Goal: Task Accomplishment & Management: Complete application form

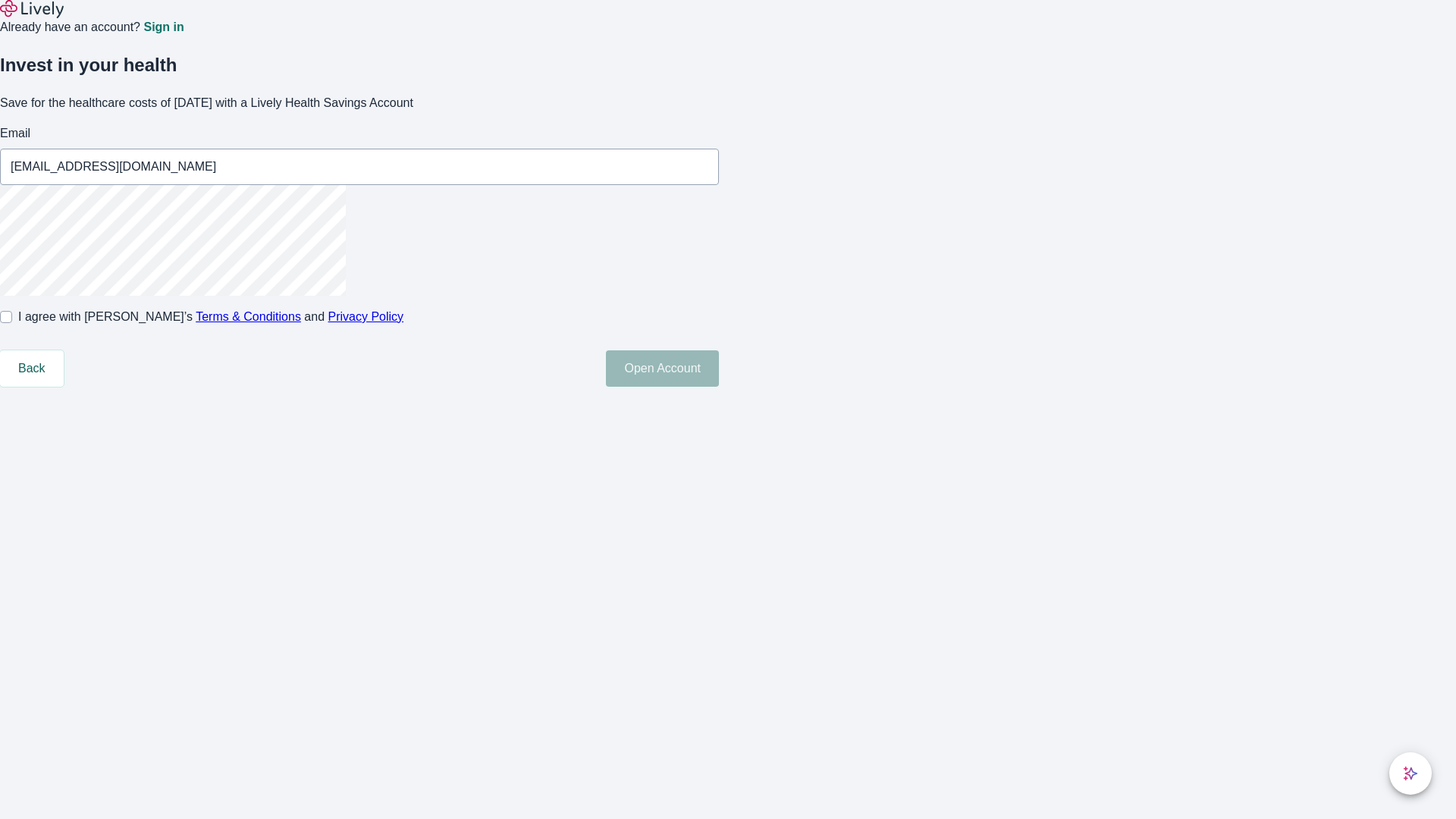
click at [12, 323] on input "I agree with Lively’s Terms & Conditions and Privacy Policy" at bounding box center [6, 317] width 12 height 12
checkbox input "true"
click at [719, 387] on button "Open Account" at bounding box center [663, 369] width 113 height 37
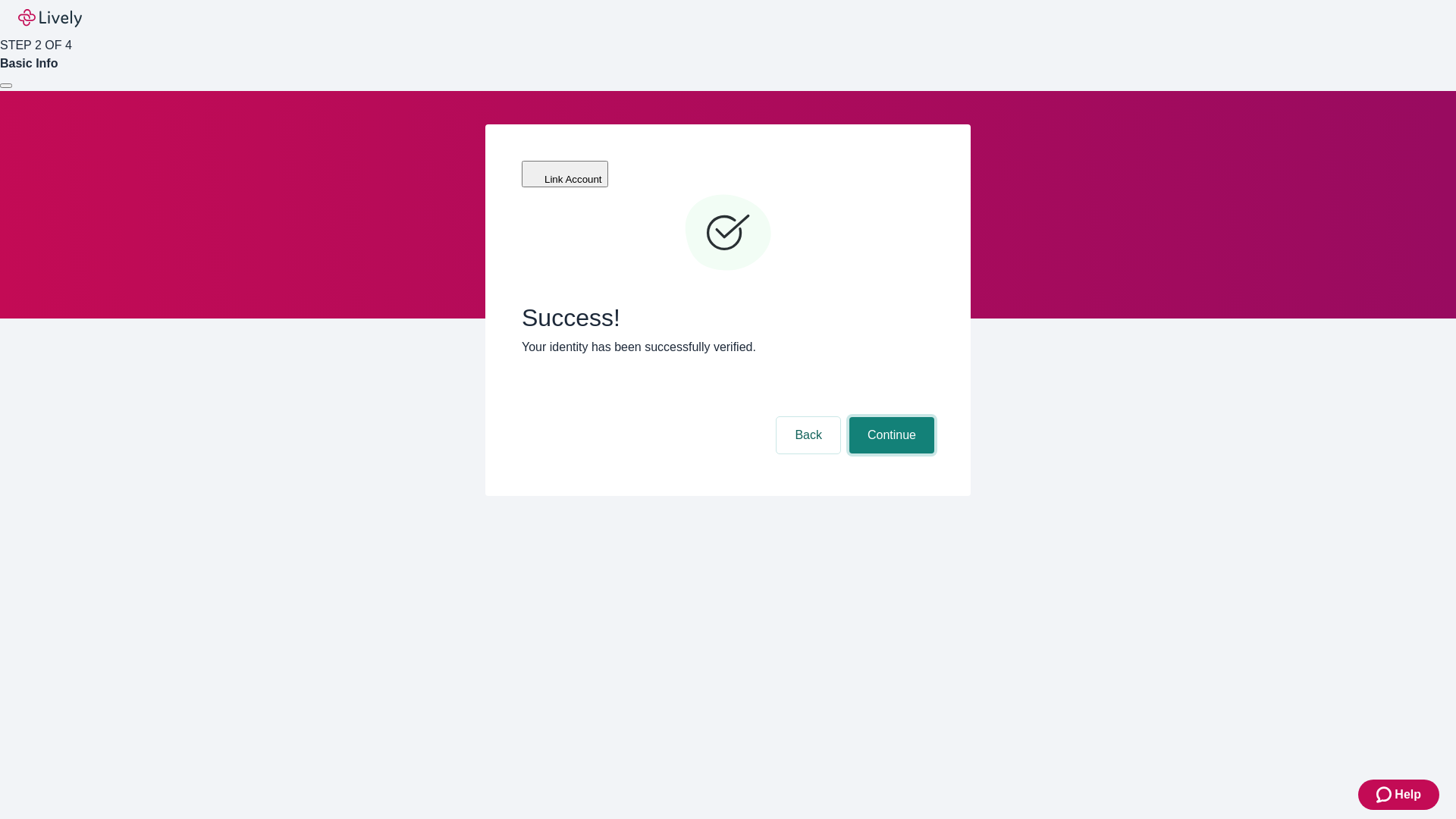
click at [890, 417] on button "Continue" at bounding box center [892, 435] width 85 height 37
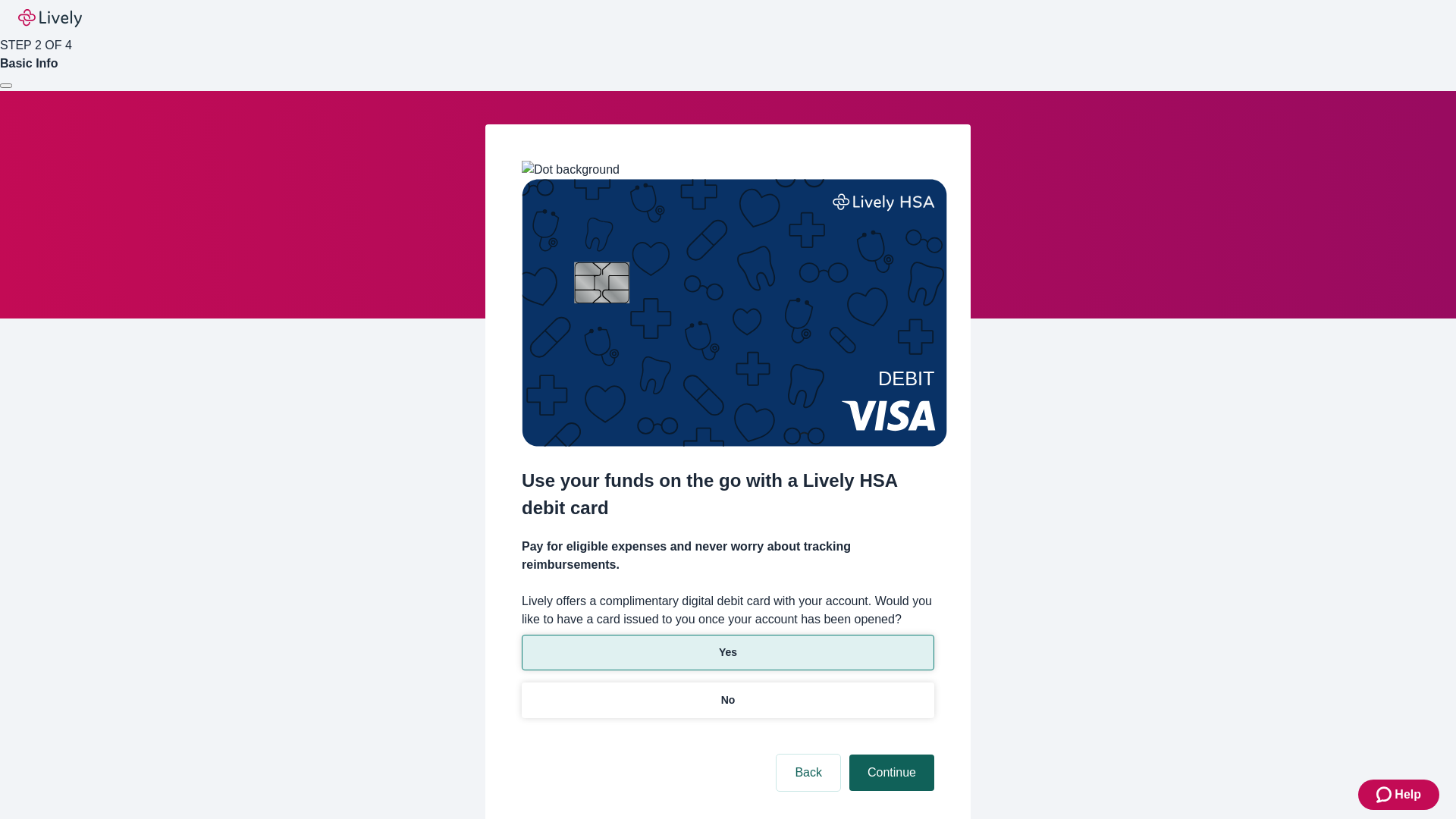
click at [727, 645] on p "Yes" at bounding box center [728, 652] width 18 height 16
click at [890, 754] on button "Continue" at bounding box center [892, 772] width 85 height 37
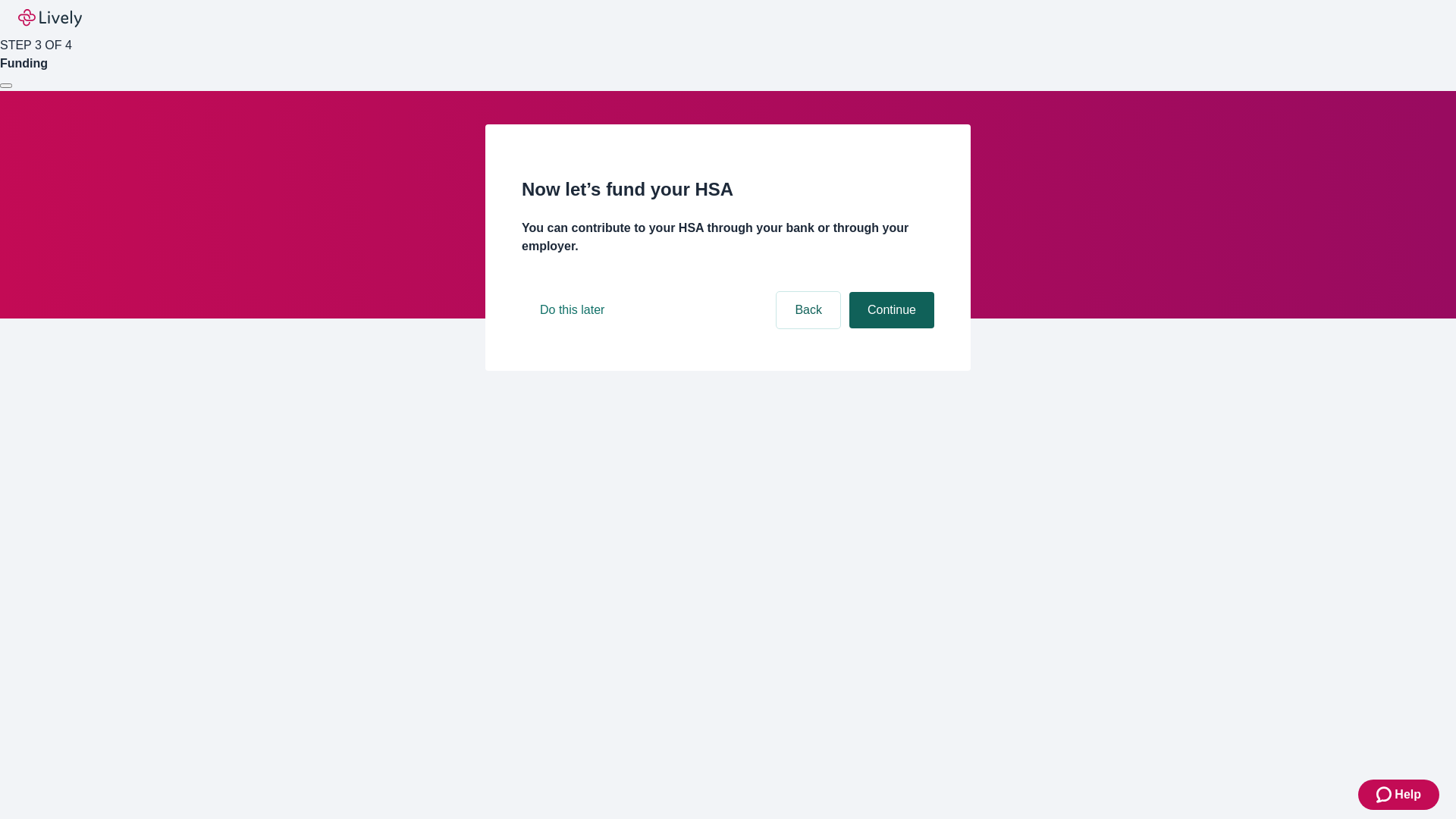
click at [890, 329] on button "Continue" at bounding box center [892, 310] width 85 height 37
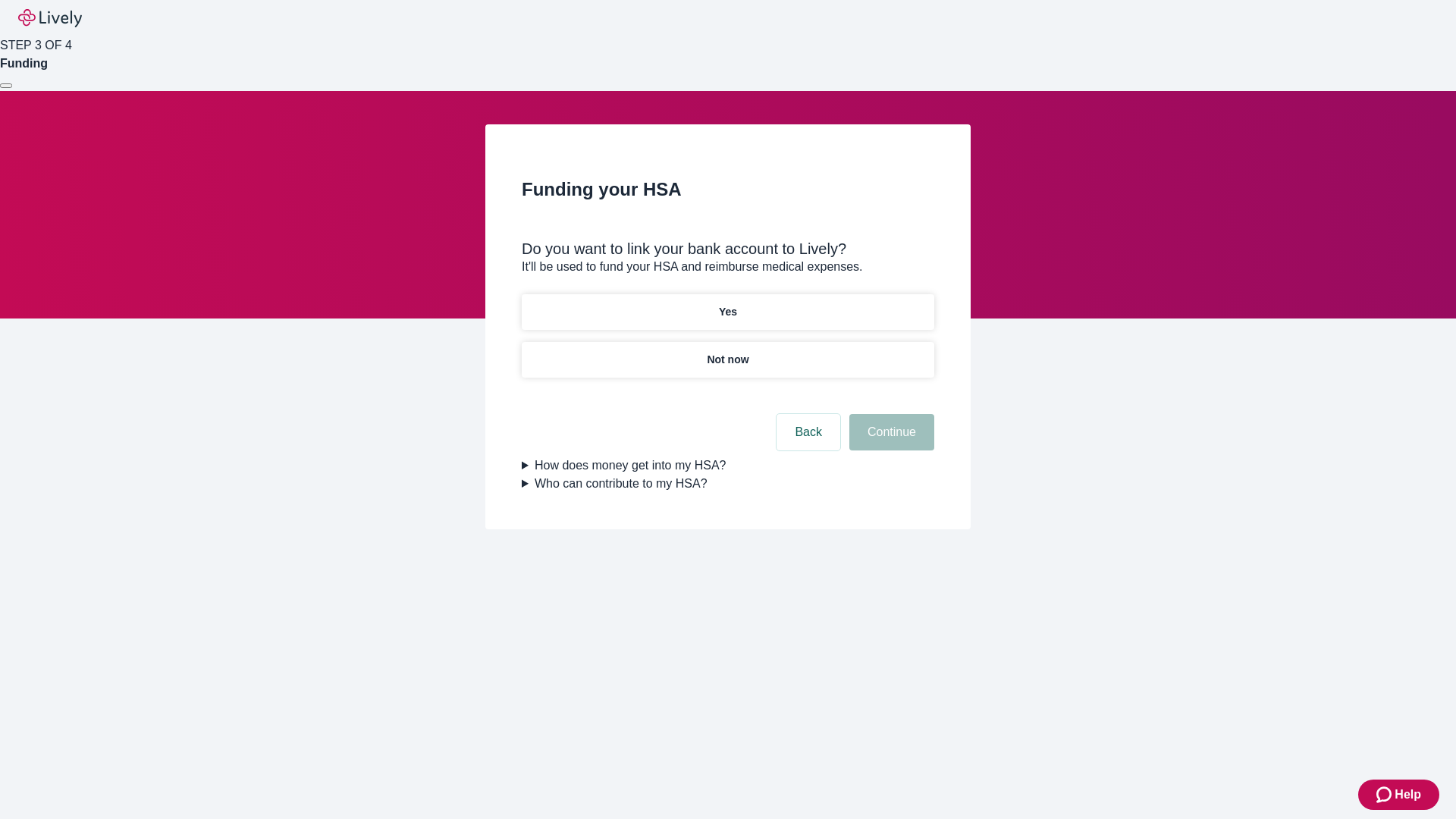
click at [727, 352] on p "Not now" at bounding box center [727, 360] width 42 height 16
click at [890, 441] on button "Continue" at bounding box center [892, 432] width 85 height 37
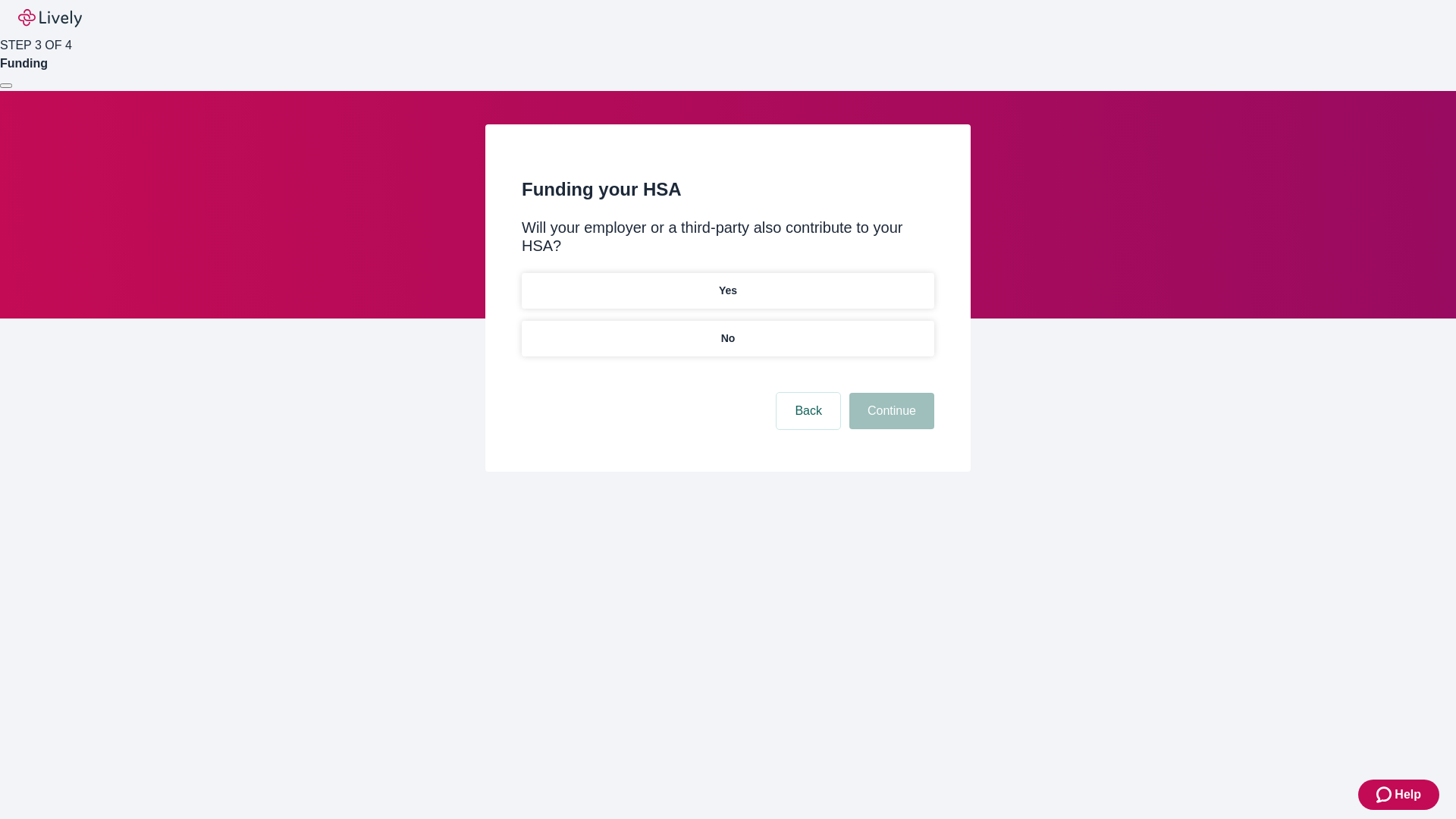
click at [727, 331] on p "No" at bounding box center [729, 338] width 15 height 16
click at [890, 393] on button "Continue" at bounding box center [892, 411] width 85 height 37
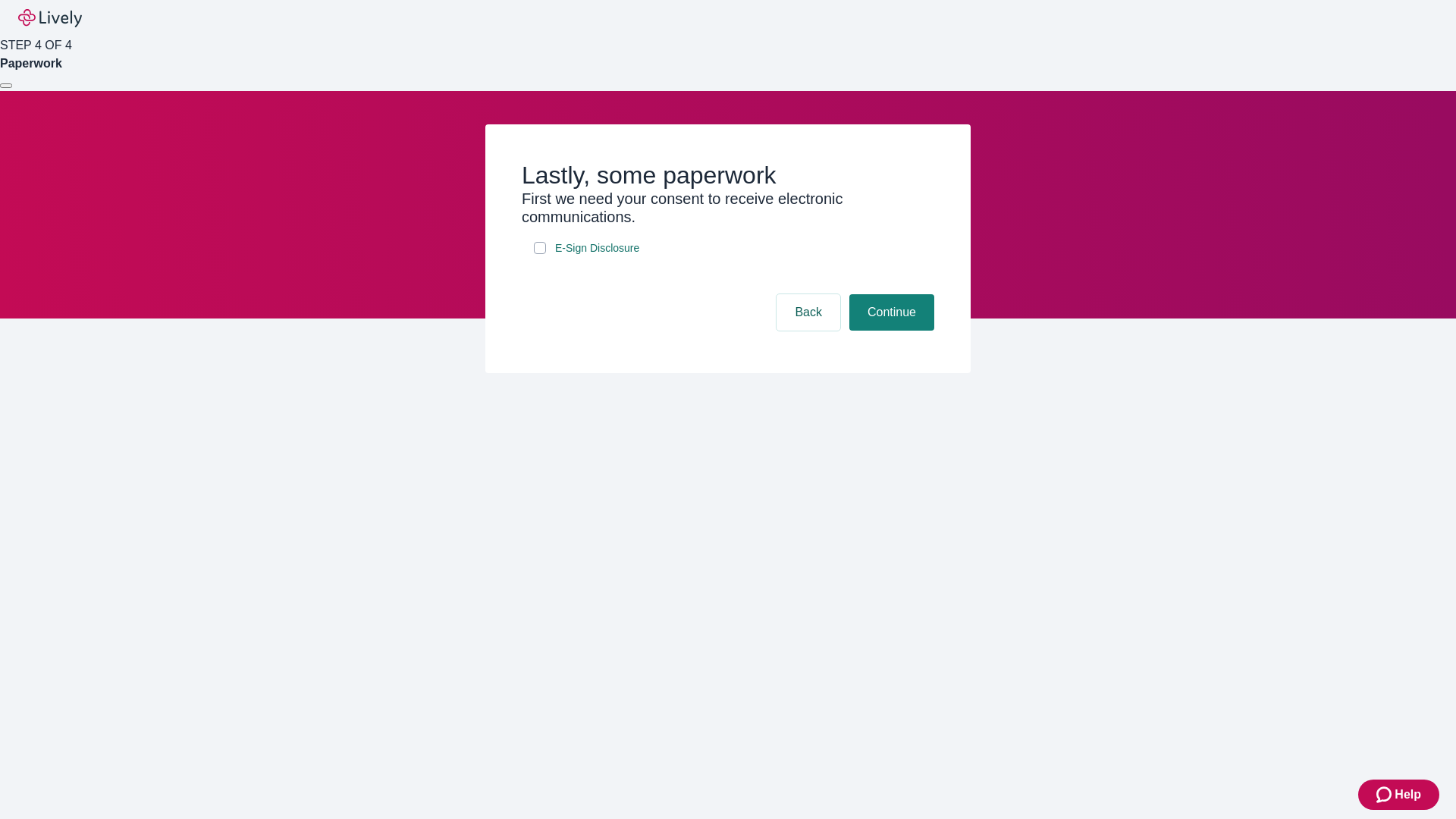
click at [540, 254] on input "E-Sign Disclosure" at bounding box center [539, 248] width 12 height 12
checkbox input "true"
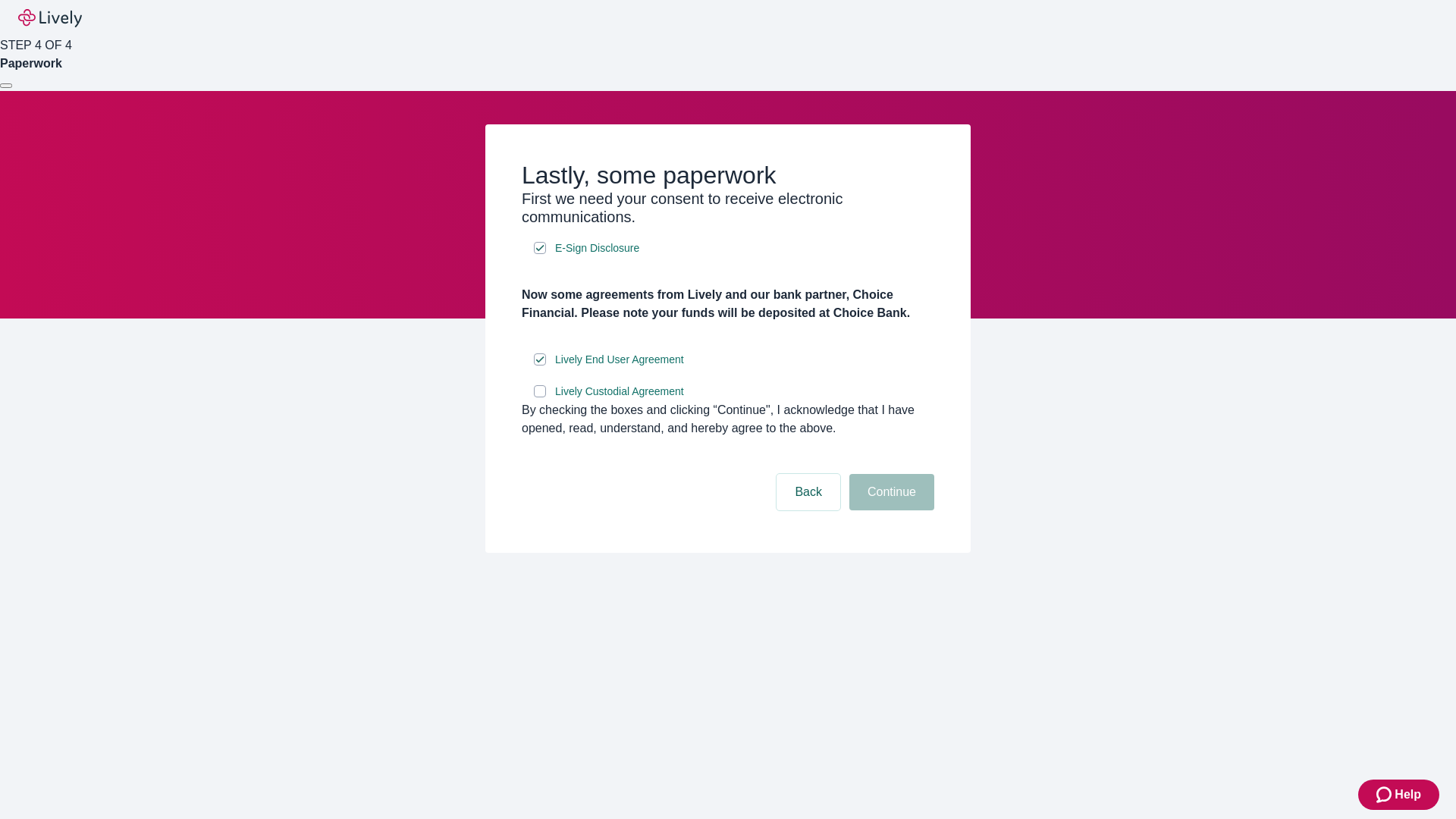
click at [540, 397] on input "Lively Custodial Agreement" at bounding box center [539, 391] width 12 height 12
checkbox input "true"
click at [890, 511] on button "Continue" at bounding box center [892, 492] width 85 height 37
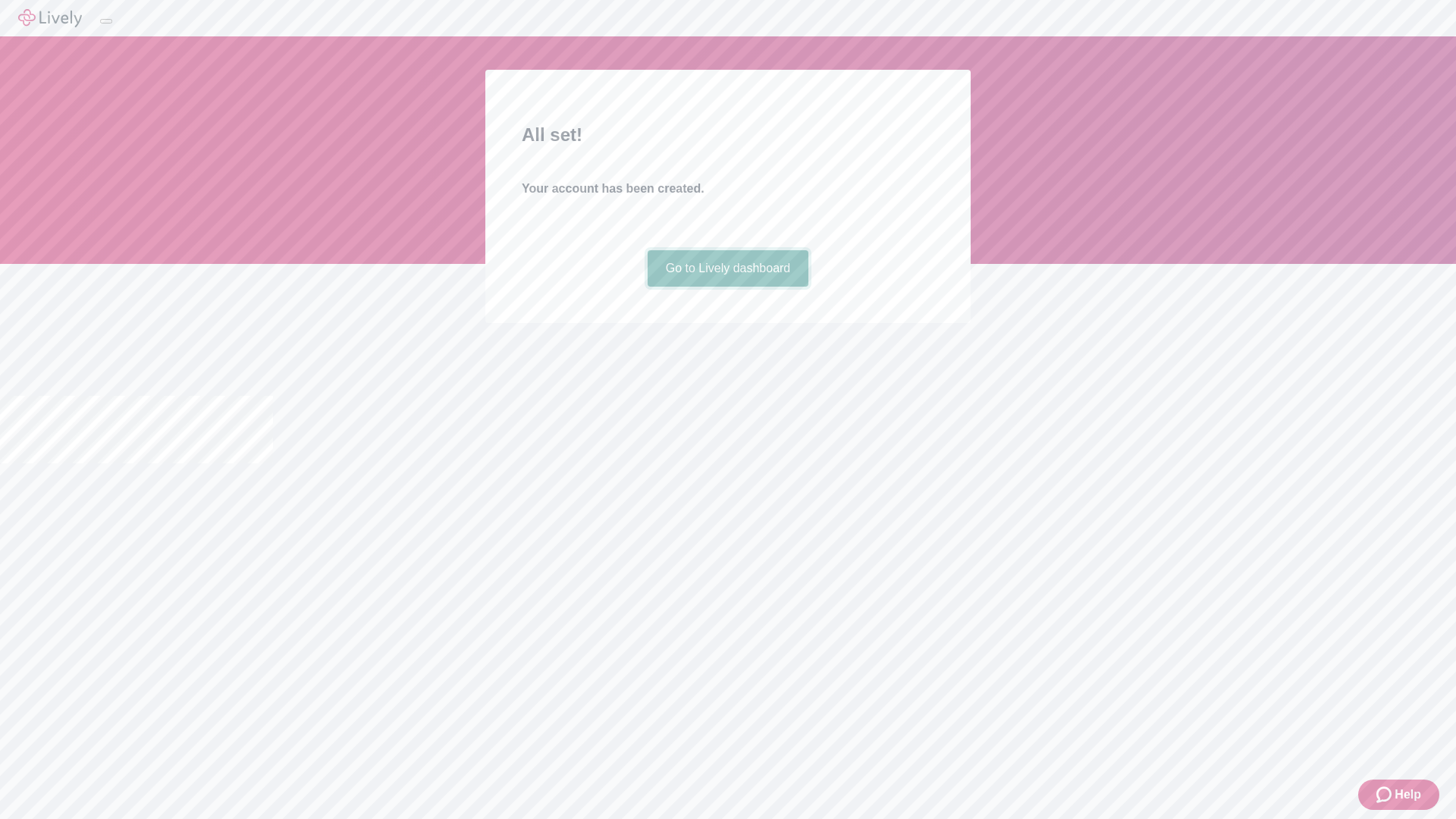
click at [727, 287] on link "Go to Lively dashboard" at bounding box center [729, 268] width 162 height 37
